Goal: Transaction & Acquisition: Purchase product/service

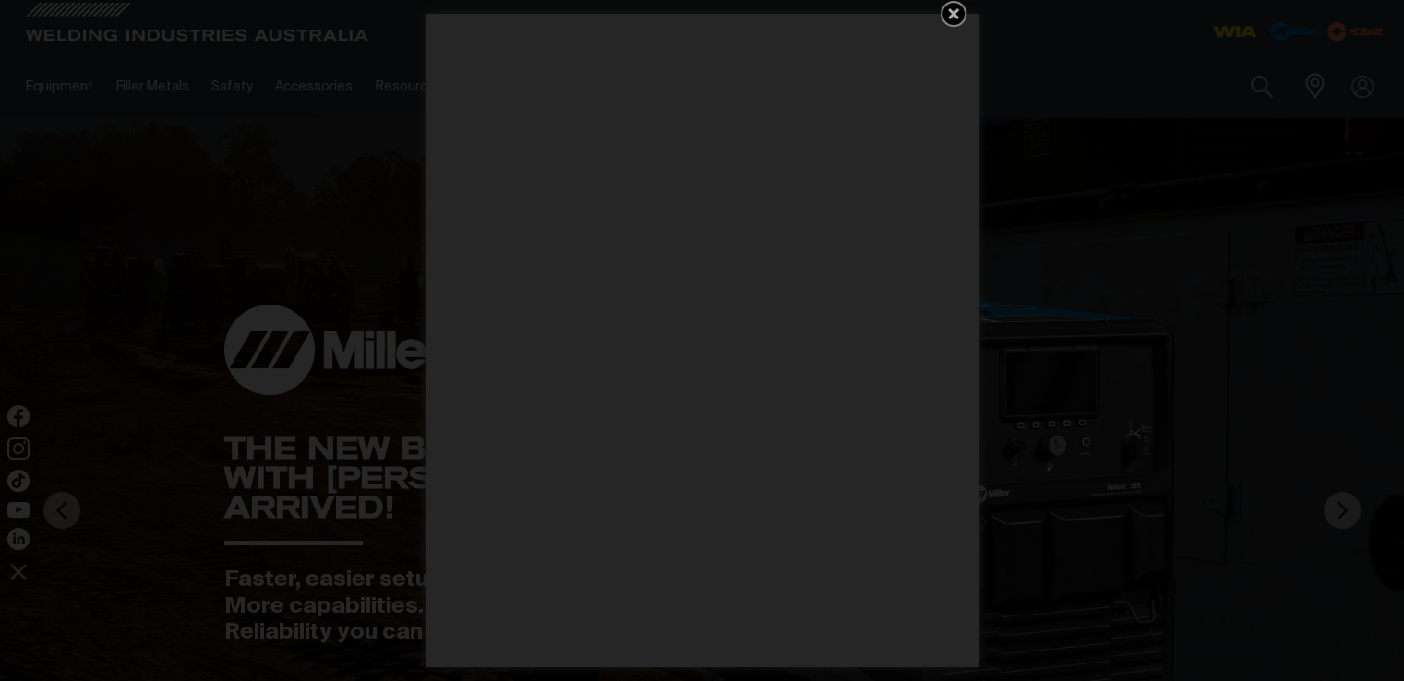
click at [951, 17] on icon "Get 5 WIA Welding Guides Free!" at bounding box center [953, 14] width 22 height 22
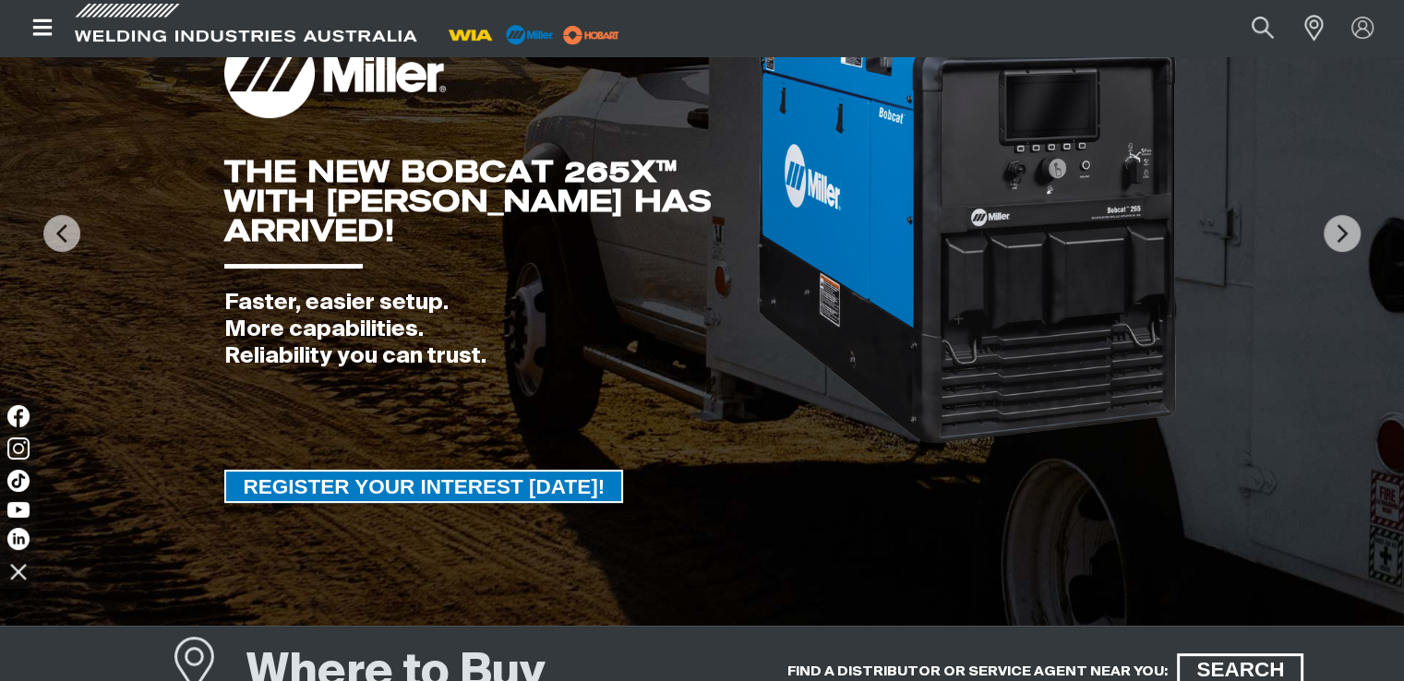
scroll to position [92, 0]
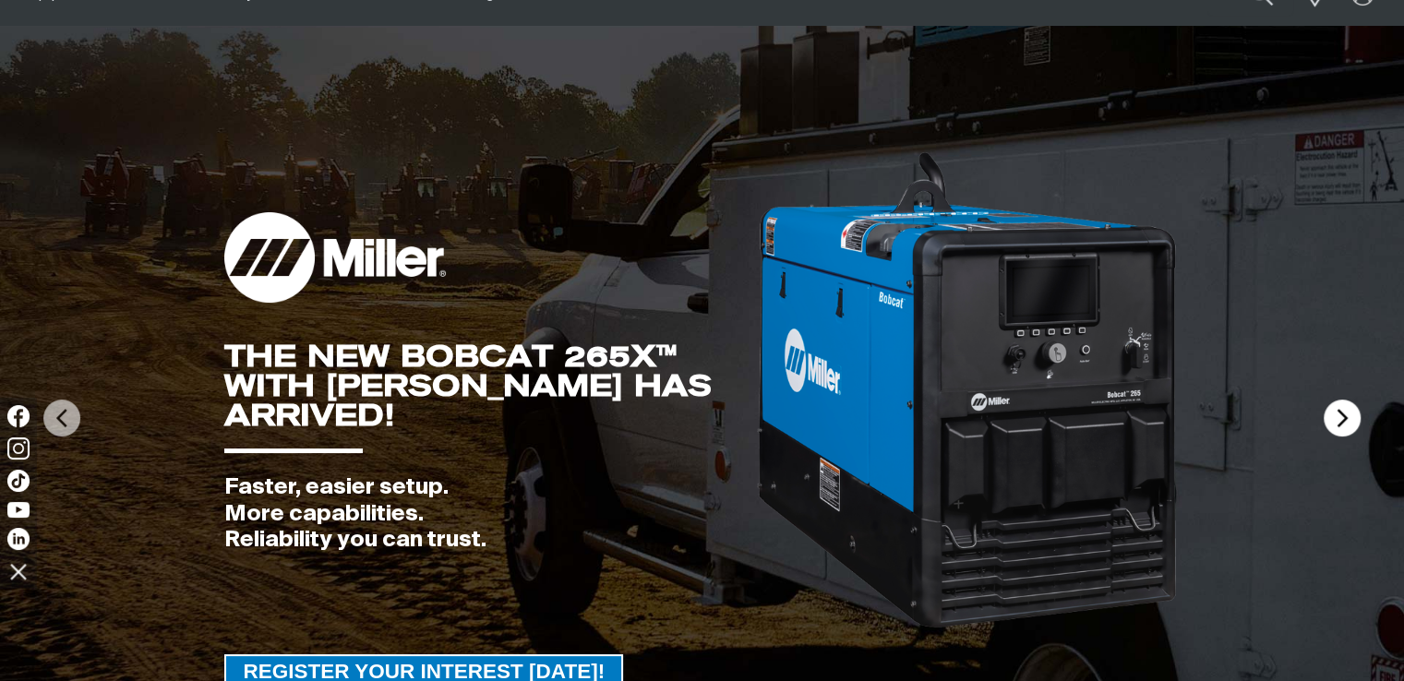
click at [1342, 425] on img at bounding box center [1341, 418] width 37 height 37
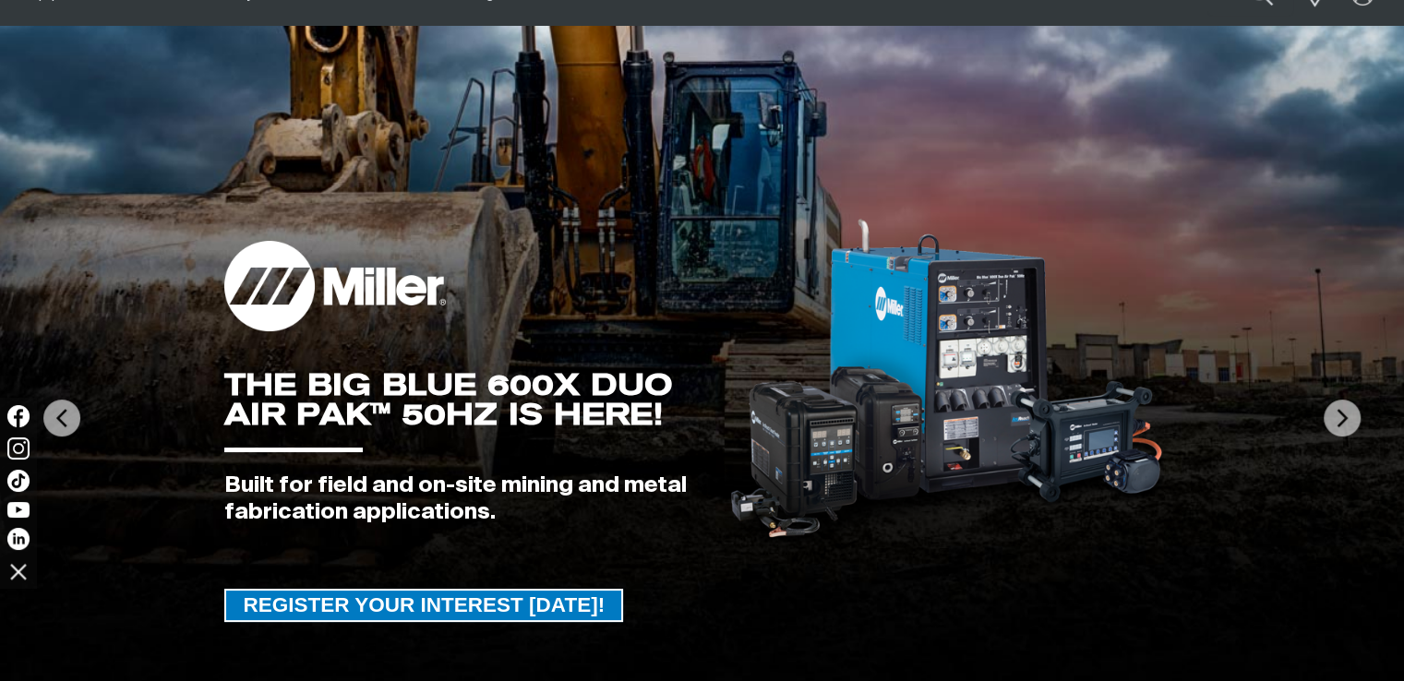
scroll to position [0, 0]
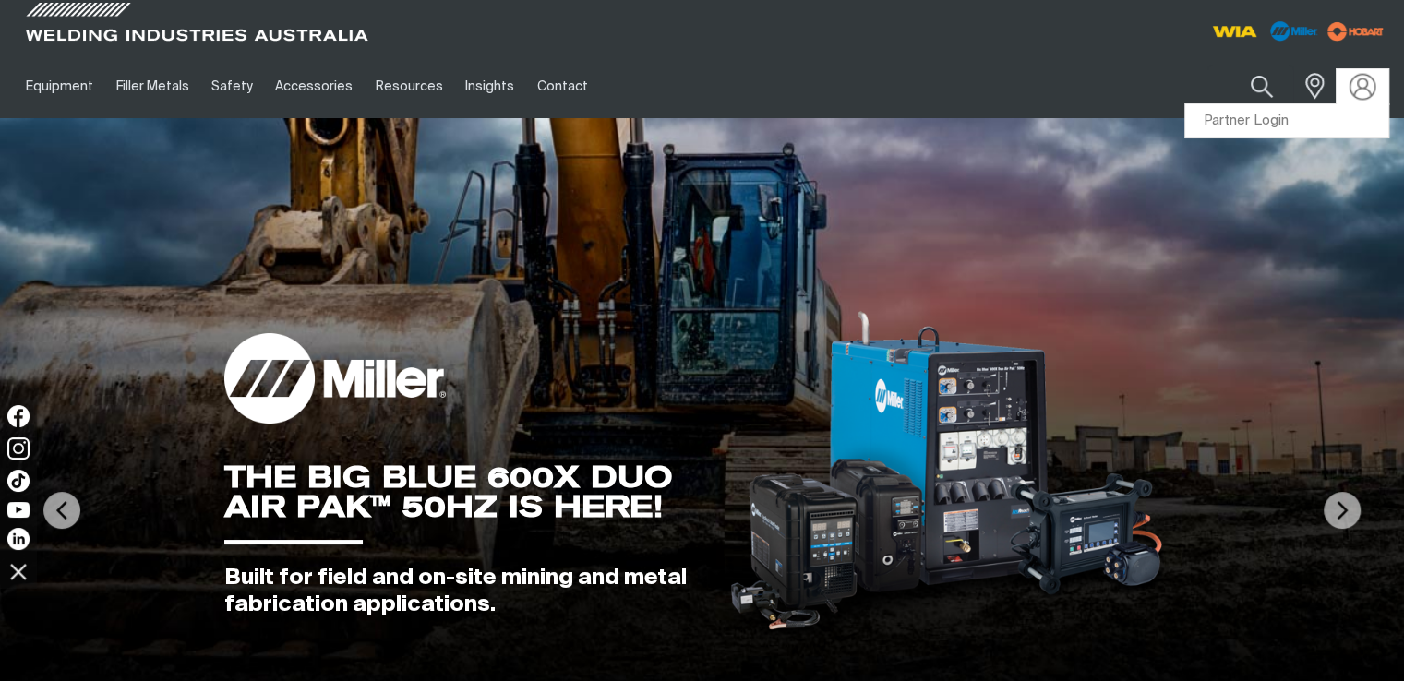
click at [1351, 91] on img at bounding box center [1362, 86] width 27 height 27
click at [1300, 114] on link "Partner Login" at bounding box center [1286, 121] width 203 height 34
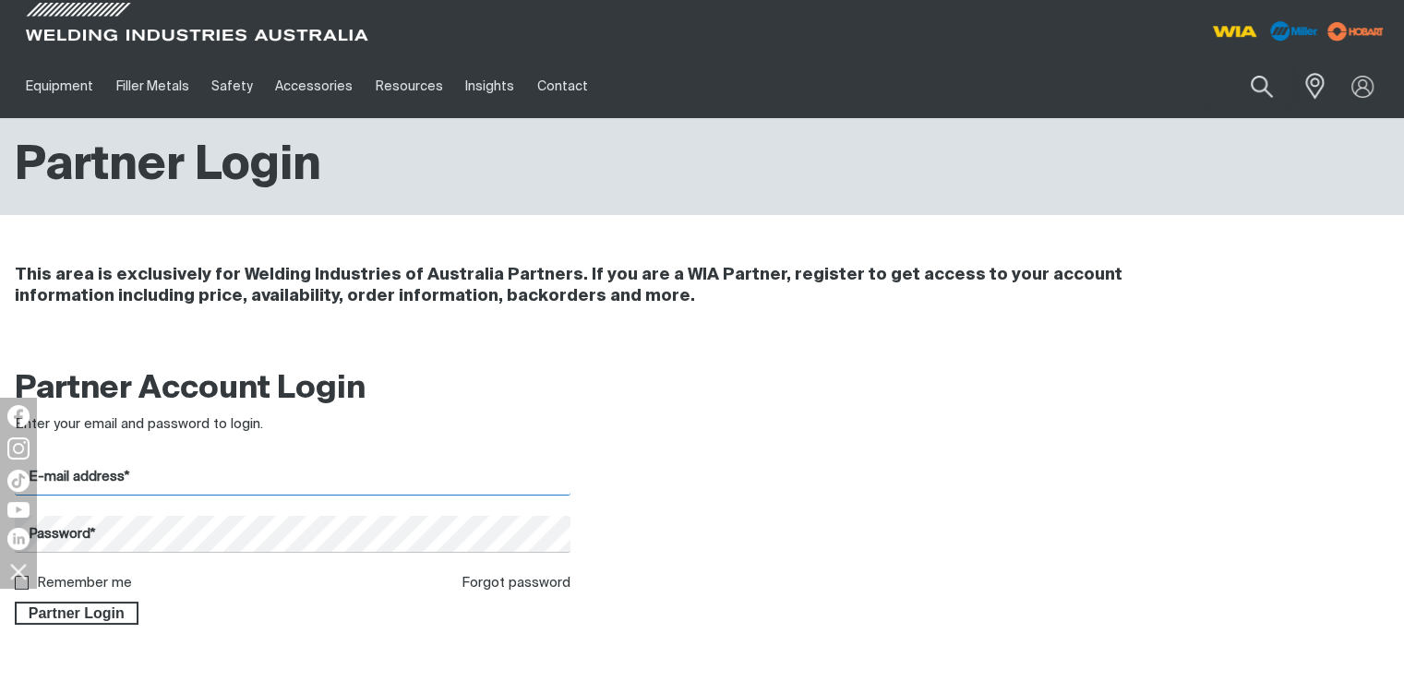
type input "[PERSON_NAME][EMAIL_ADDRESS][DOMAIN_NAME]"
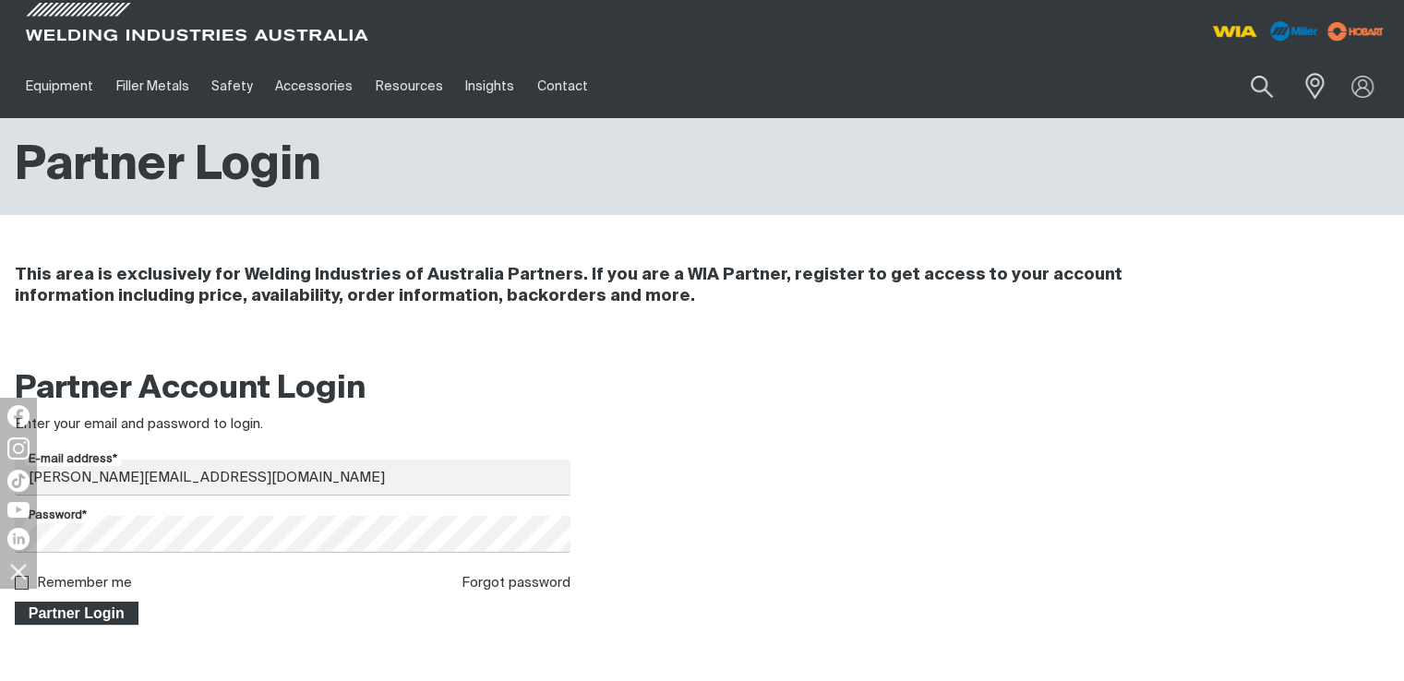
click at [113, 609] on span "Partner Login" at bounding box center [77, 614] width 120 height 24
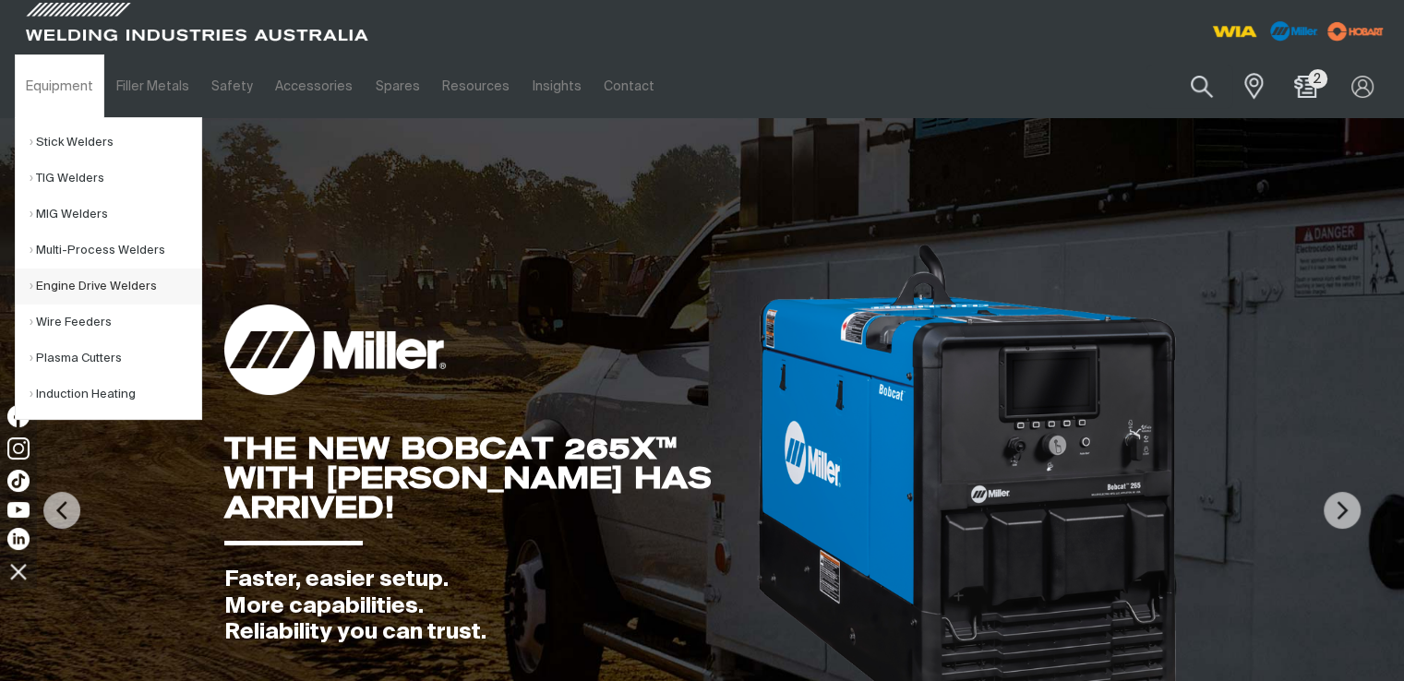
click at [142, 285] on link "Engine Drive Welders" at bounding box center [116, 287] width 172 height 36
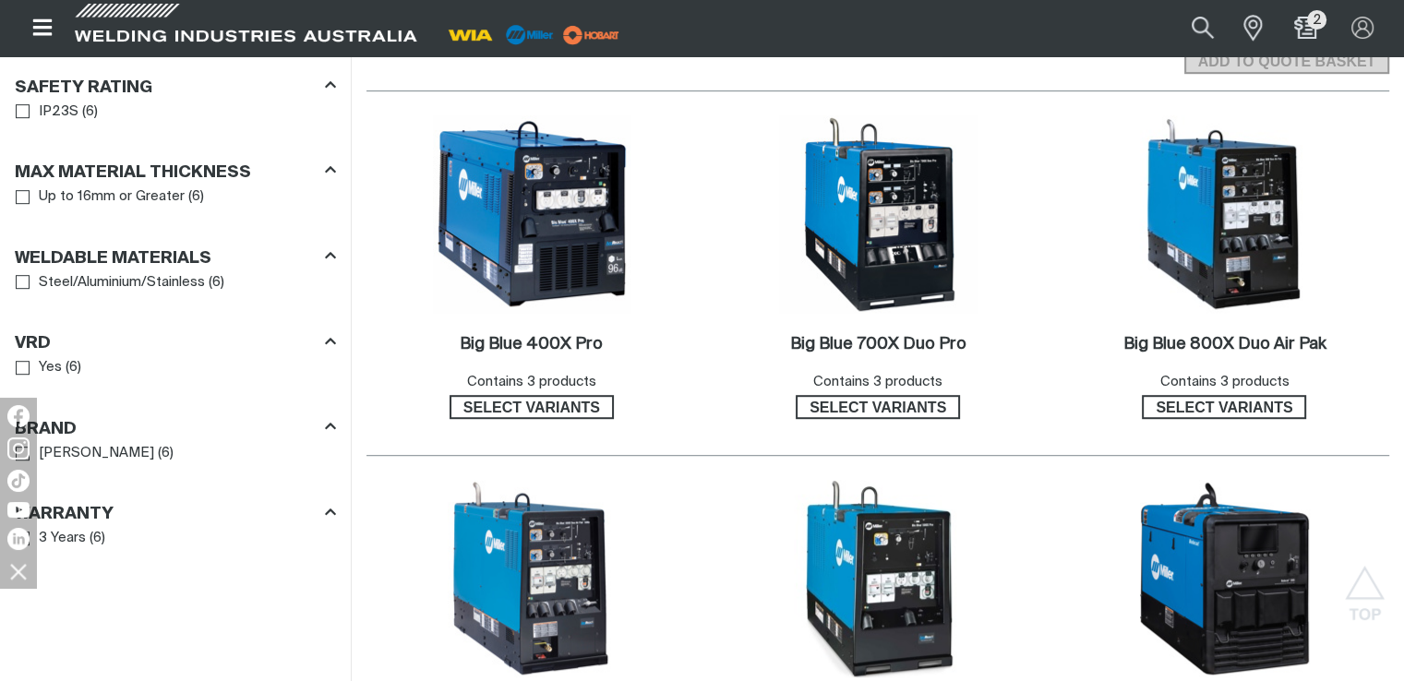
scroll to position [1200, 0]
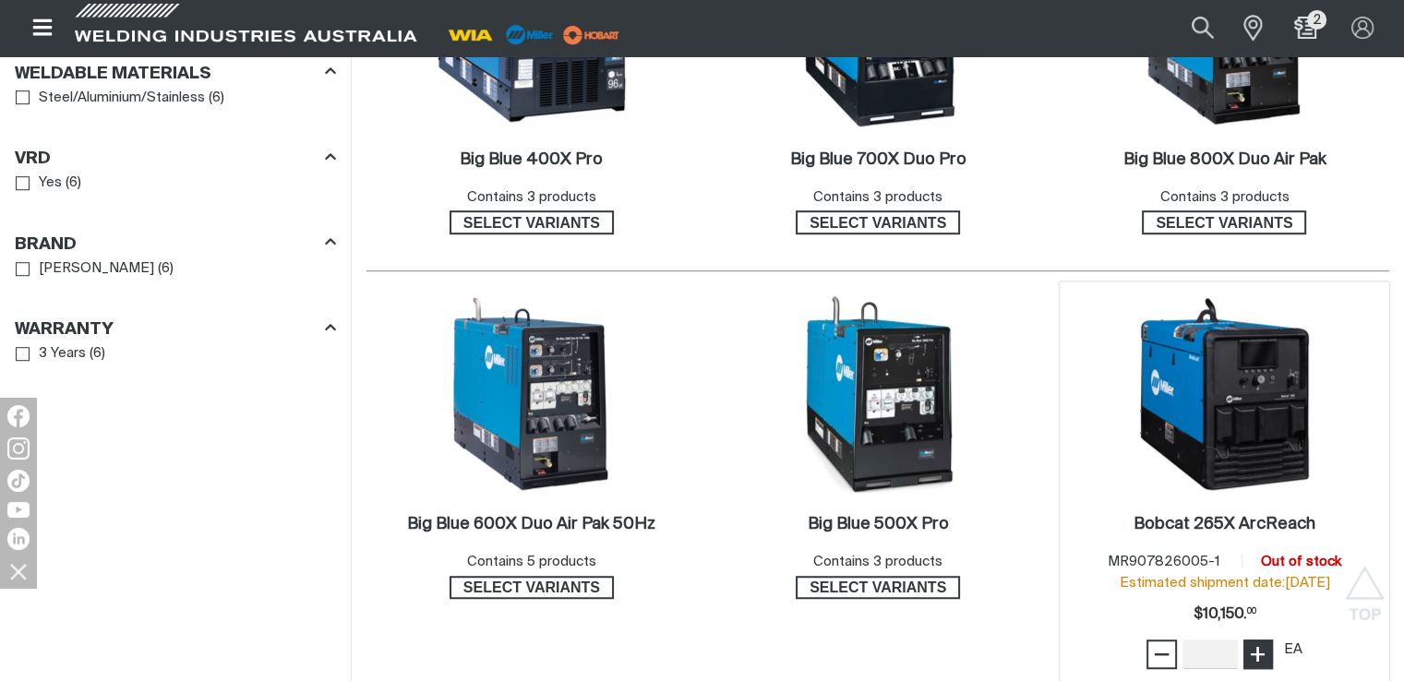
type input "1"
click at [1257, 639] on span "+" at bounding box center [1258, 654] width 18 height 31
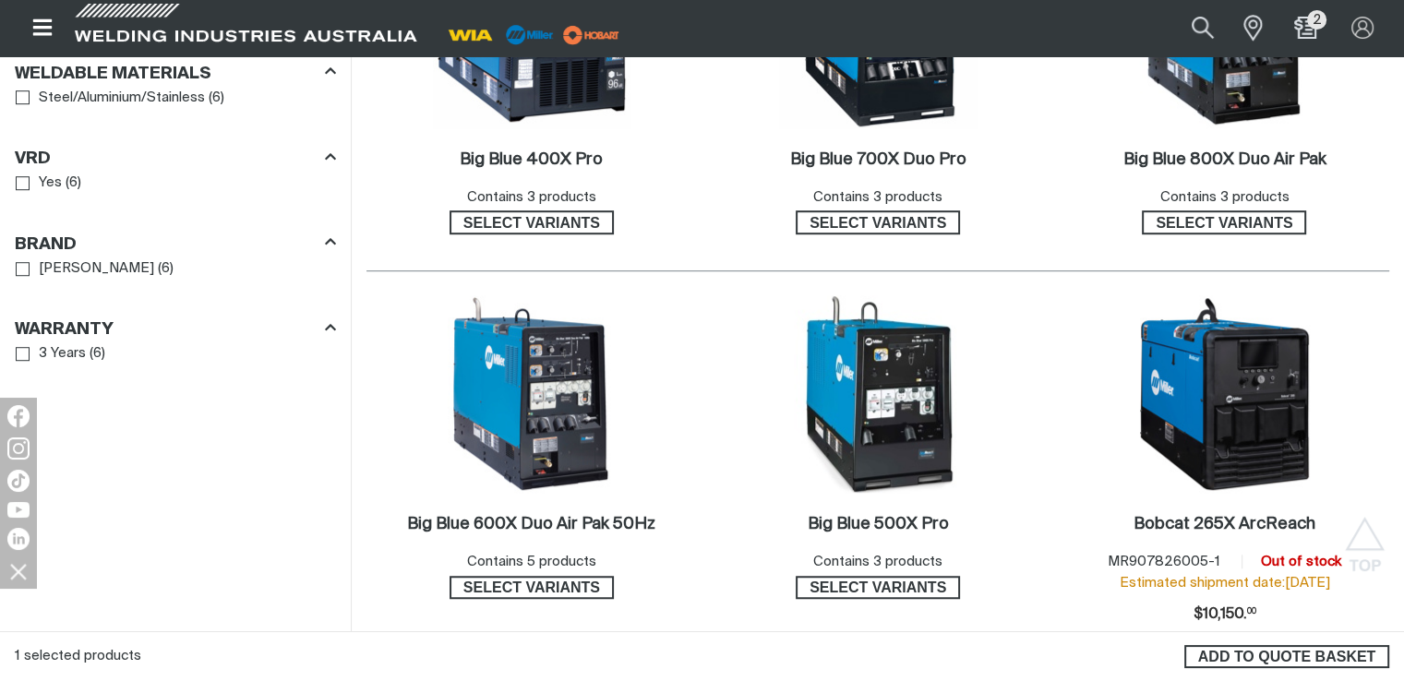
click at [1299, 647] on span "ADD TO QUOTE BASKET" at bounding box center [1286, 657] width 201 height 24
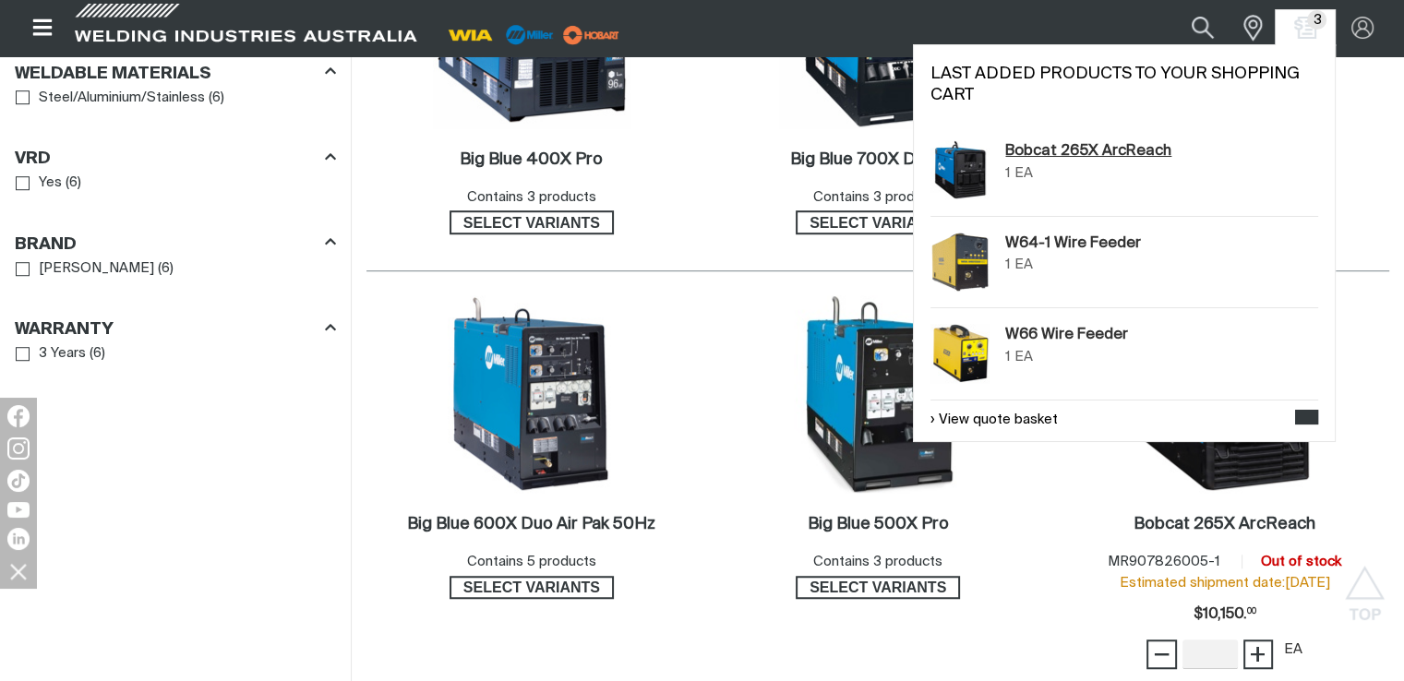
click at [1103, 151] on link "Bobcat 265X ArcReach" at bounding box center [1088, 151] width 166 height 22
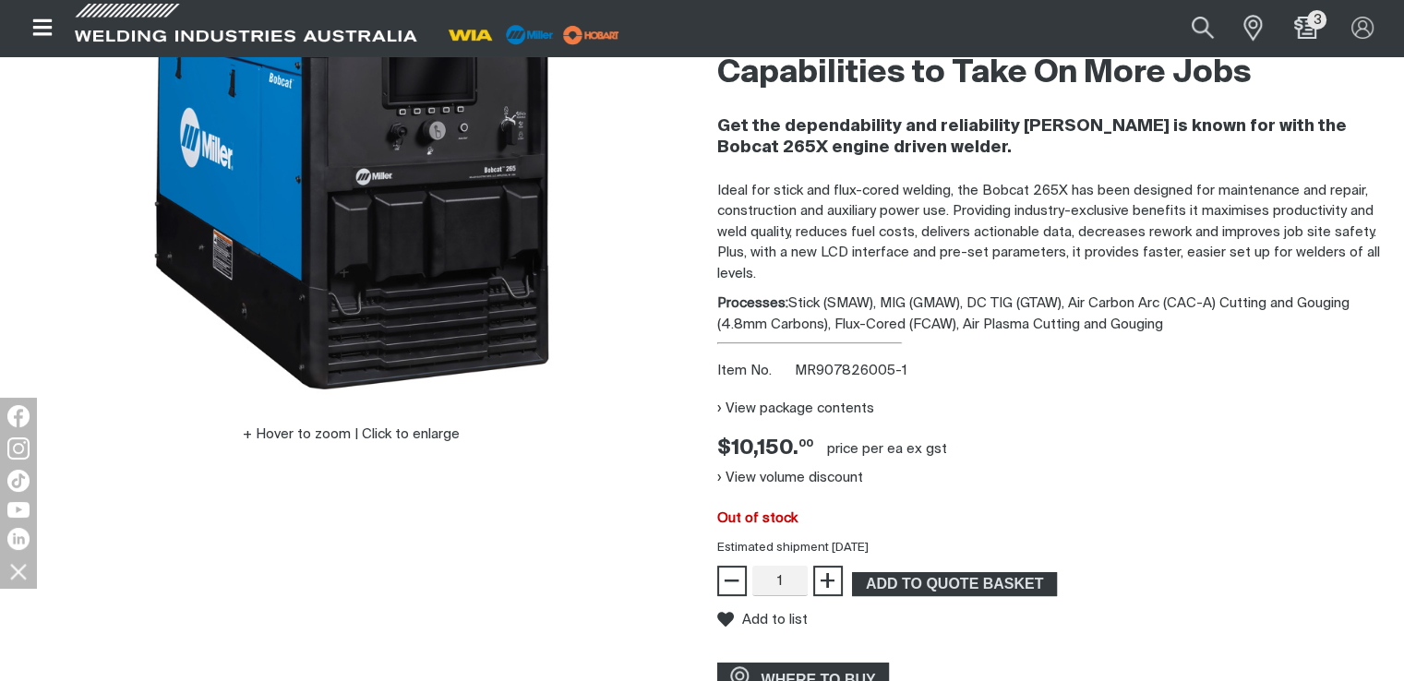
scroll to position [461, 0]
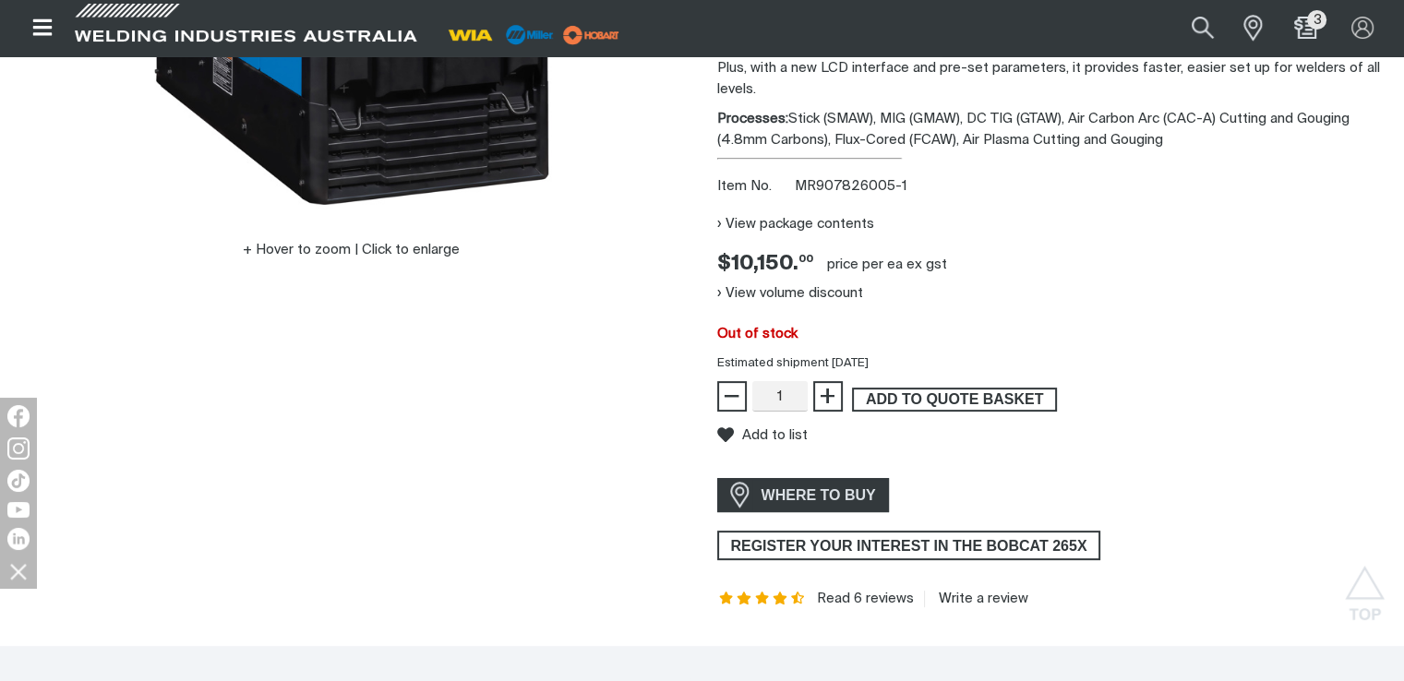
click at [952, 401] on span "ADD TO QUOTE BASKET" at bounding box center [954, 400] width 201 height 24
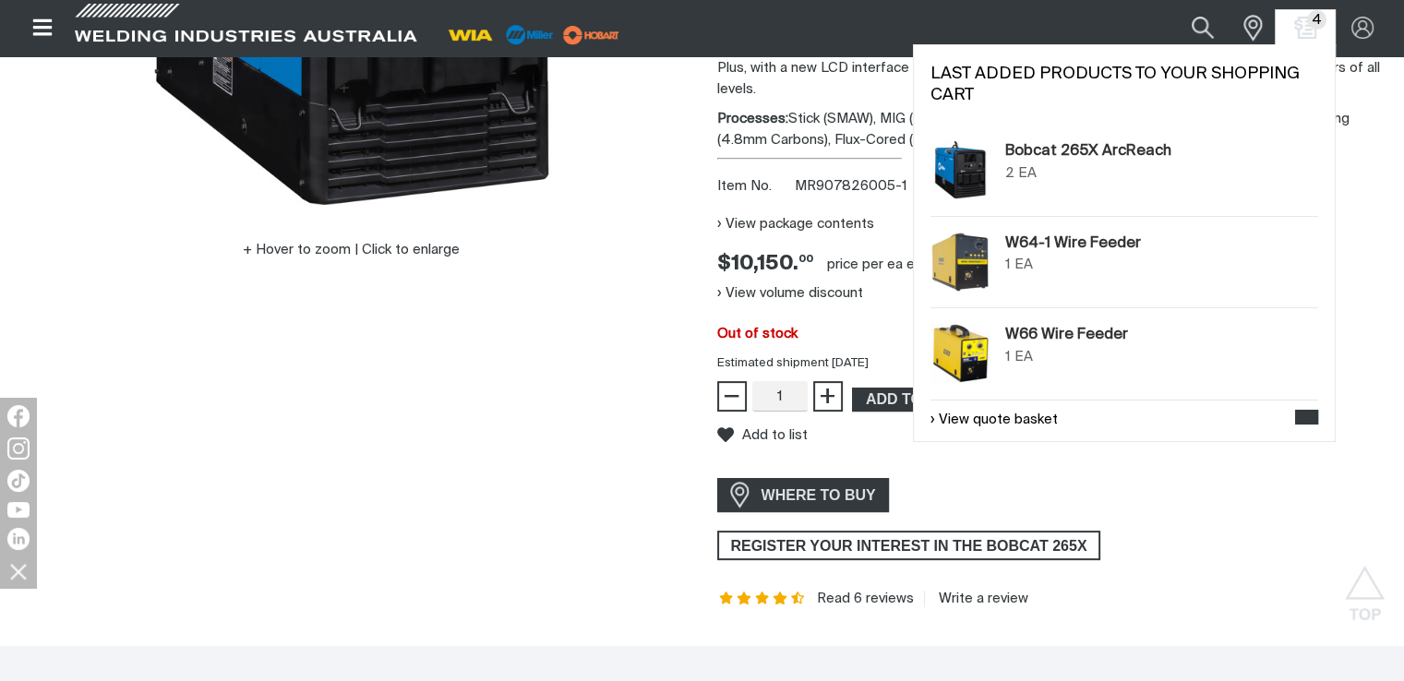
click at [1315, 30] on span "4" at bounding box center [1317, 19] width 20 height 19
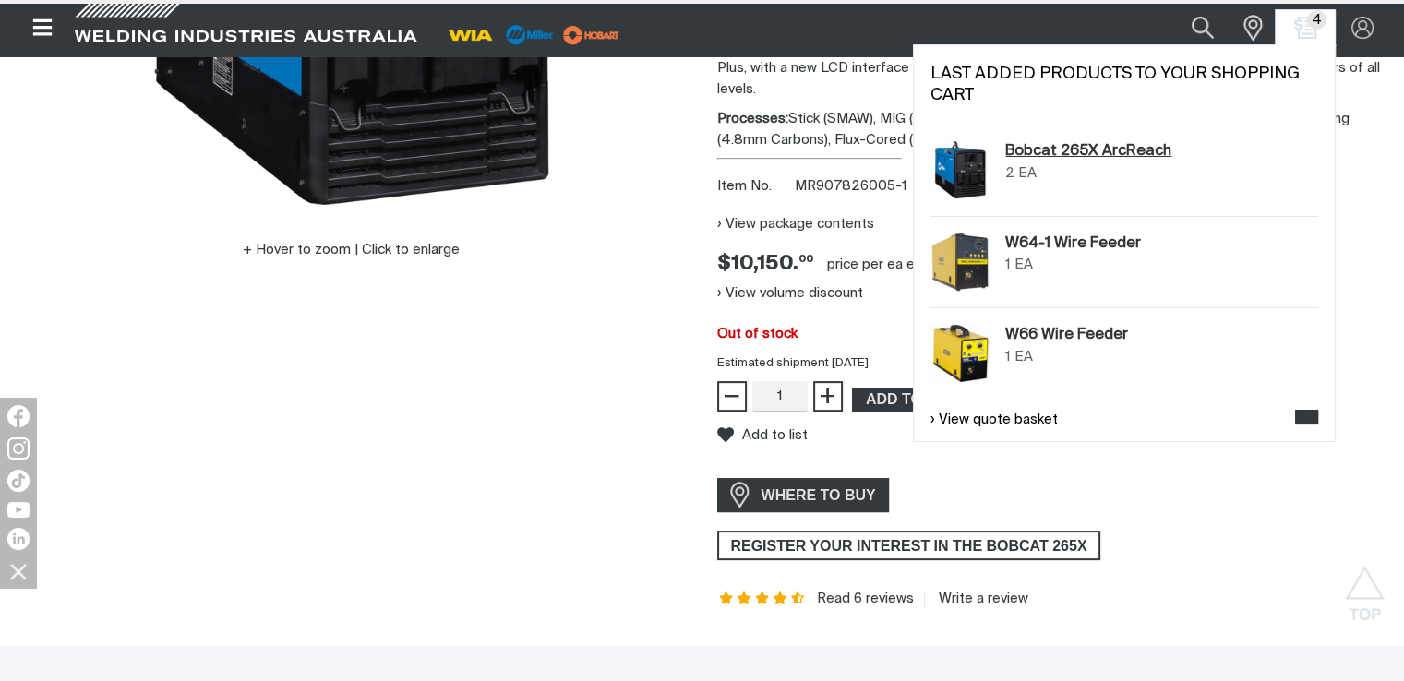
click at [1116, 156] on link "Bobcat 265X ArcReach" at bounding box center [1088, 151] width 166 height 22
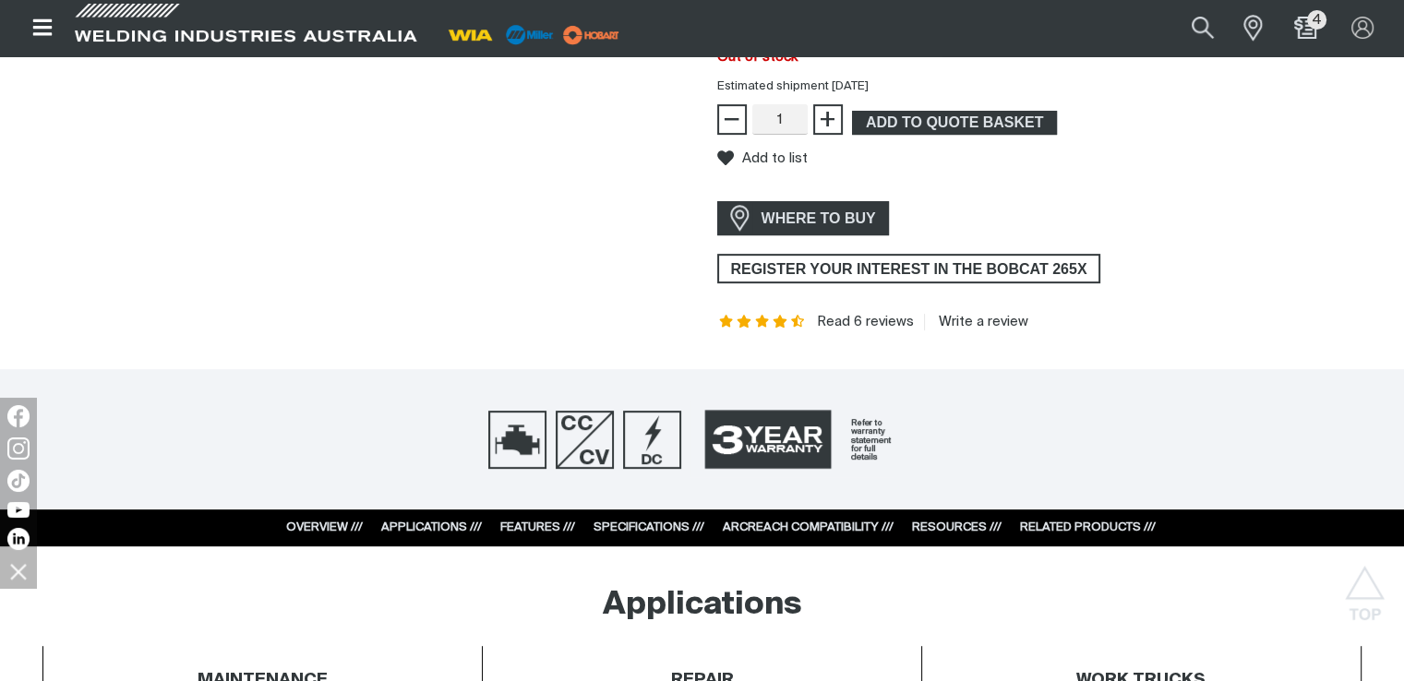
scroll to position [277, 0]
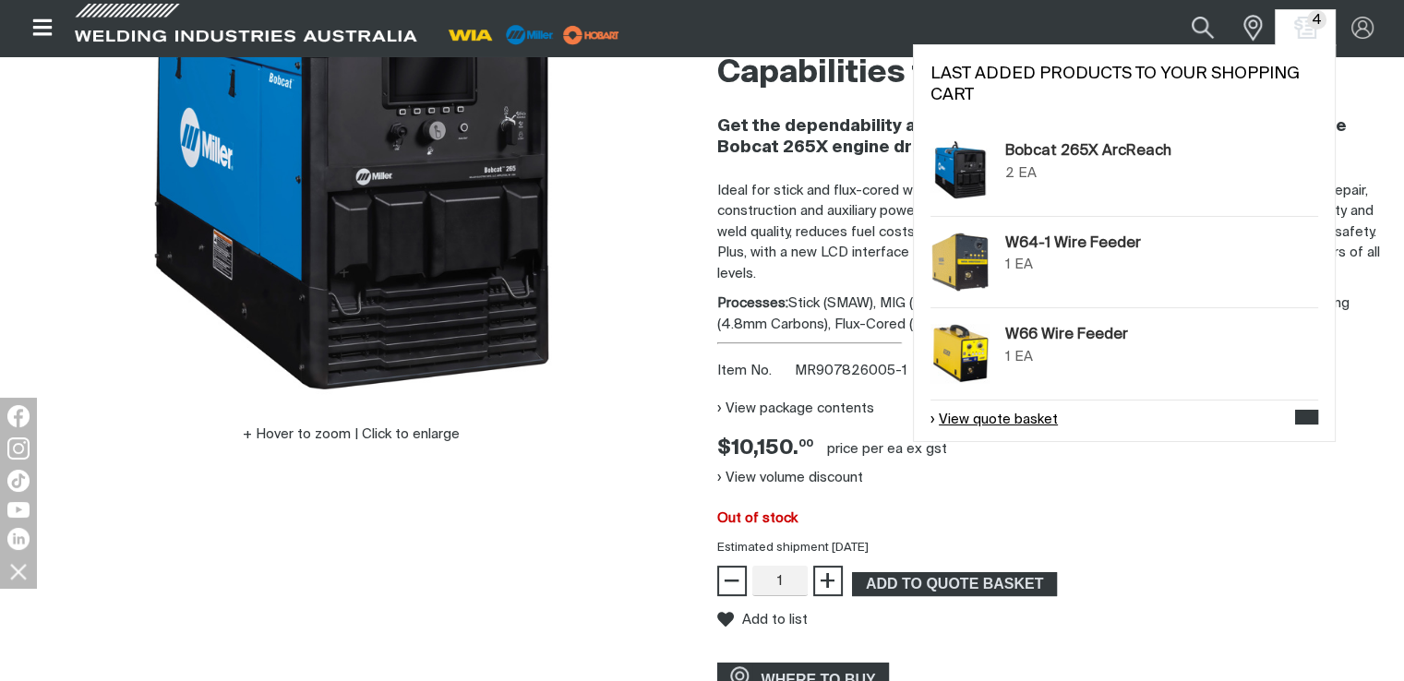
click at [1022, 412] on link "View quote basket" at bounding box center [993, 420] width 127 height 21
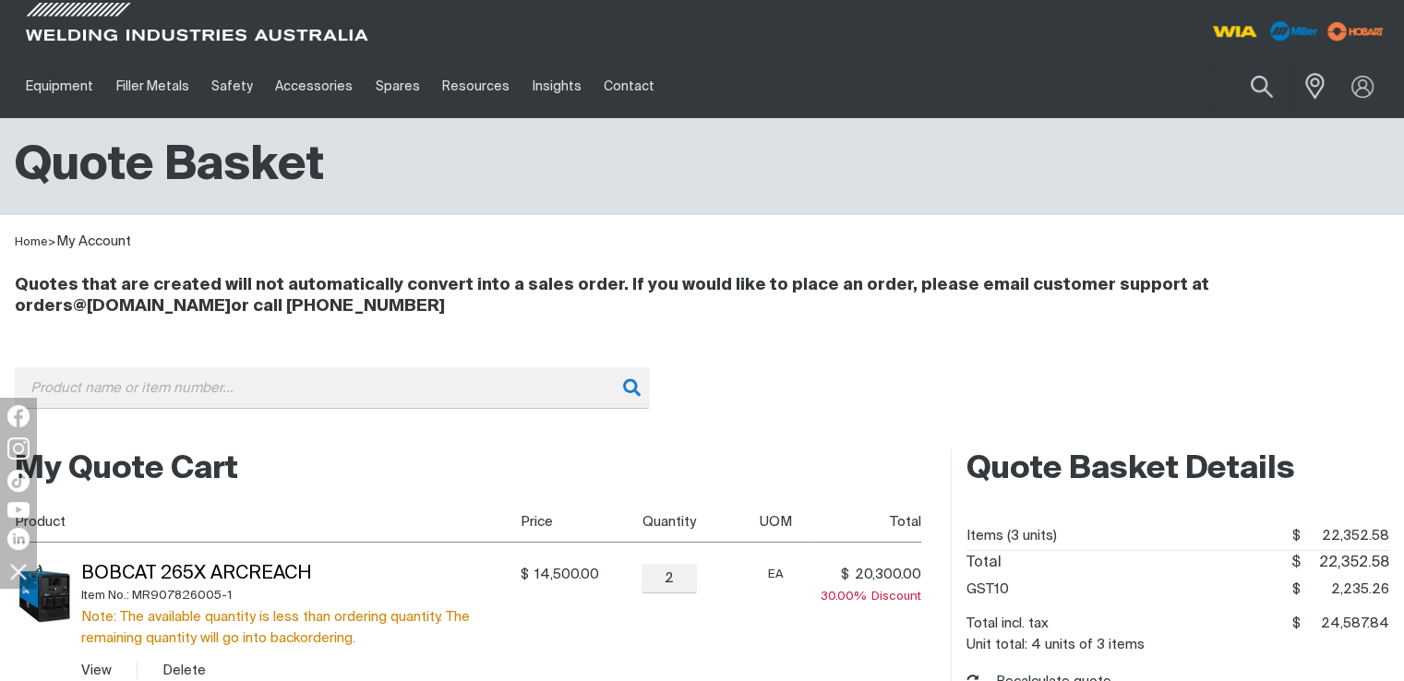
scroll to position [185, 0]
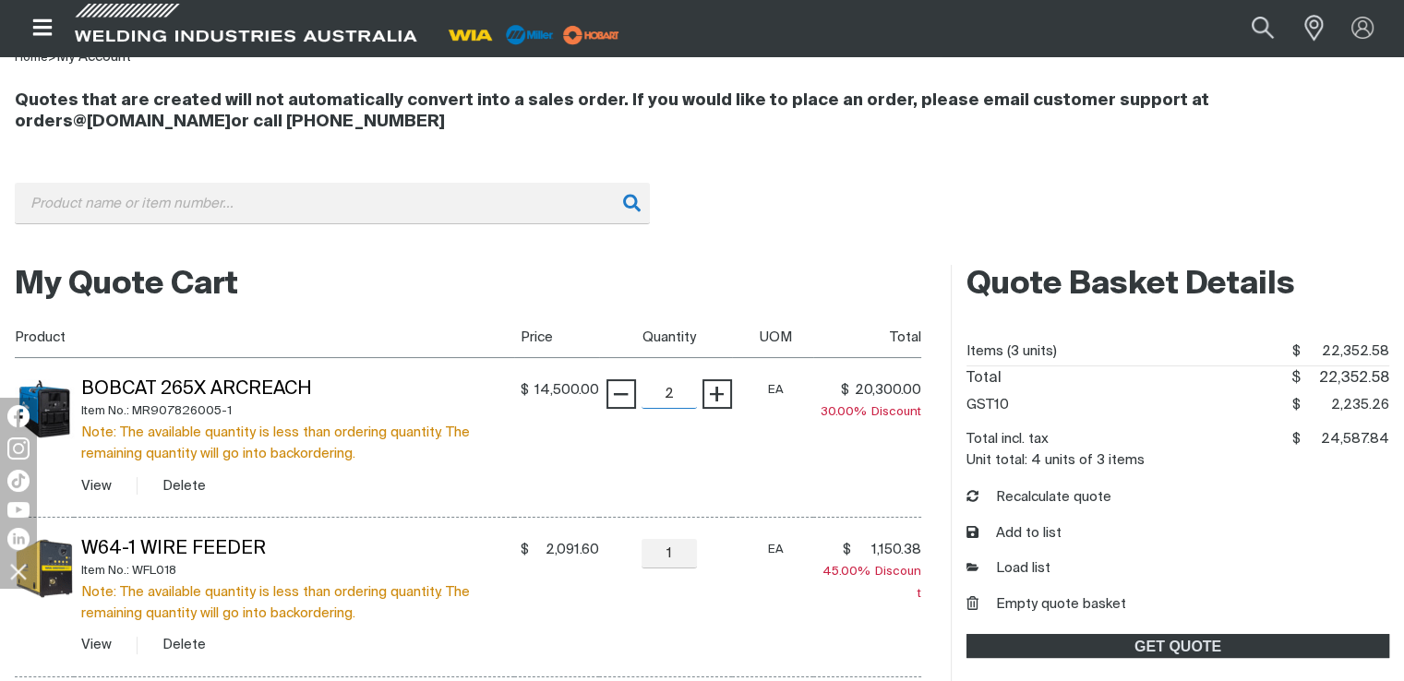
click at [688, 396] on input "2" at bounding box center [668, 394] width 55 height 30
type input "1"
click at [628, 399] on table "Product Price Quantity UOM Total Bobcat 265X ArcReach Item No.: MR907826005-1 N…" at bounding box center [468, 555] width 906 height 476
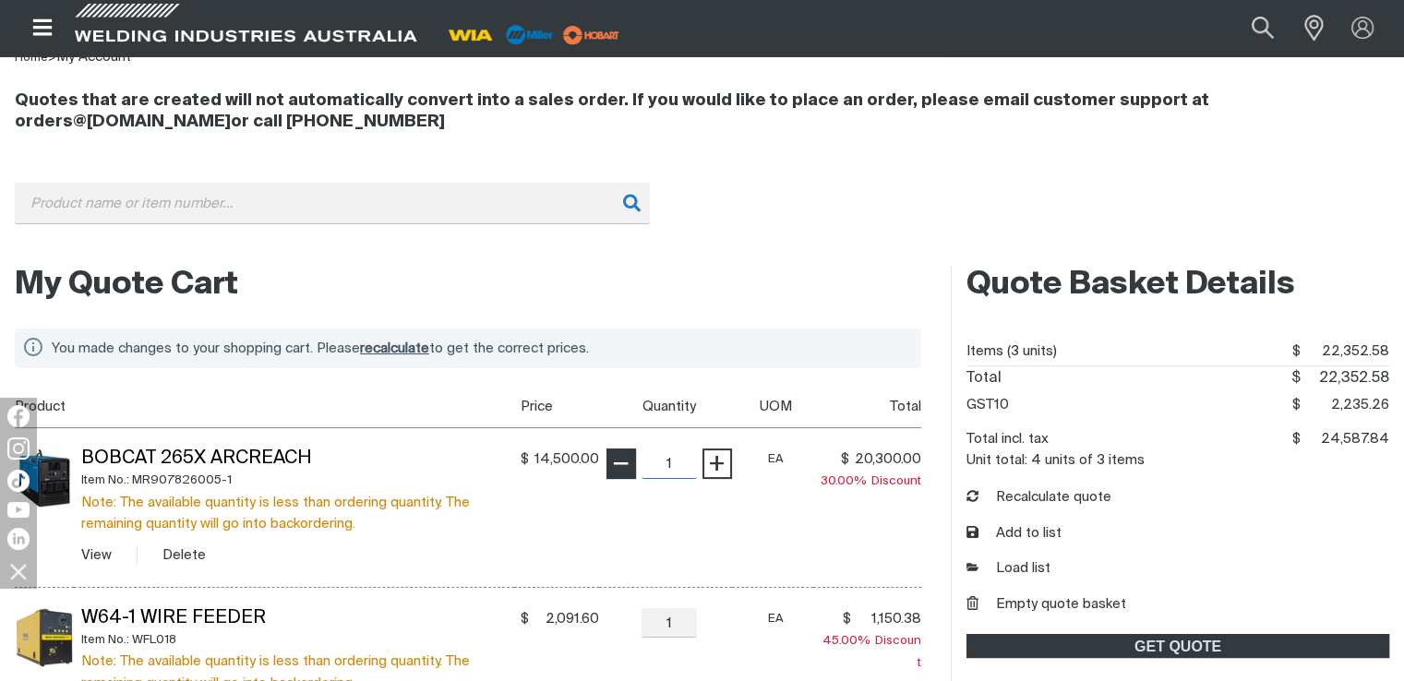
scroll to position [184, 0]
click at [657, 488] on td "− 1 Quantity +" at bounding box center [665, 508] width 133 height 160
click at [688, 519] on td "− 1 Quantity +" at bounding box center [665, 508] width 133 height 160
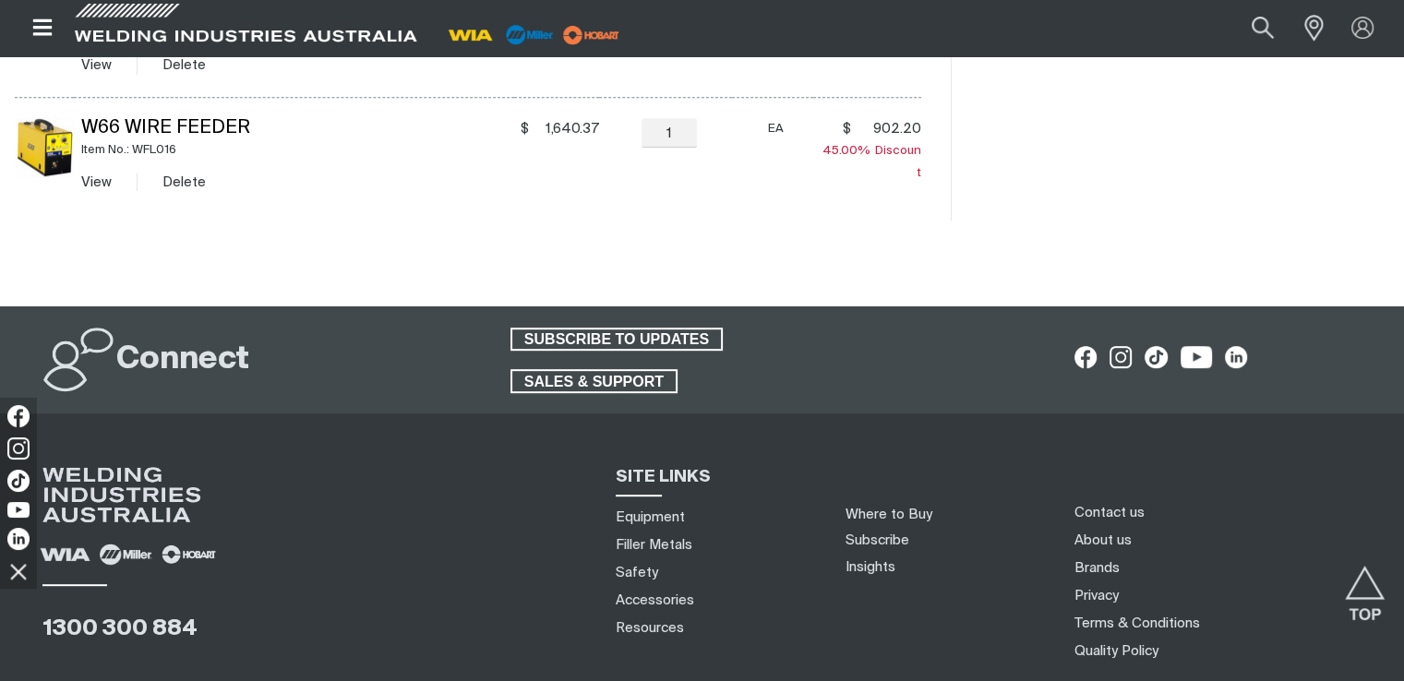
scroll to position [1019, 0]
